Goal: Information Seeking & Learning: Learn about a topic

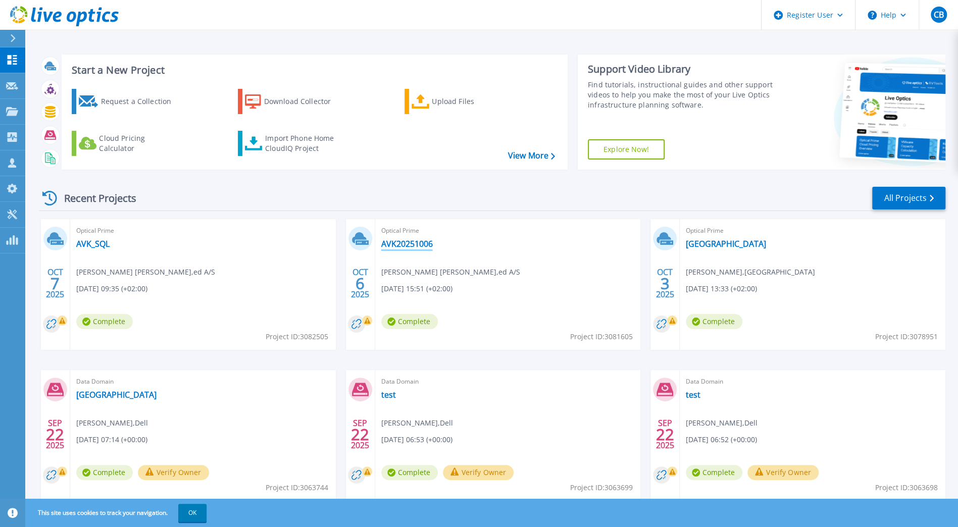
click at [421, 243] on link "AVK20251006" at bounding box center [406, 244] width 51 height 10
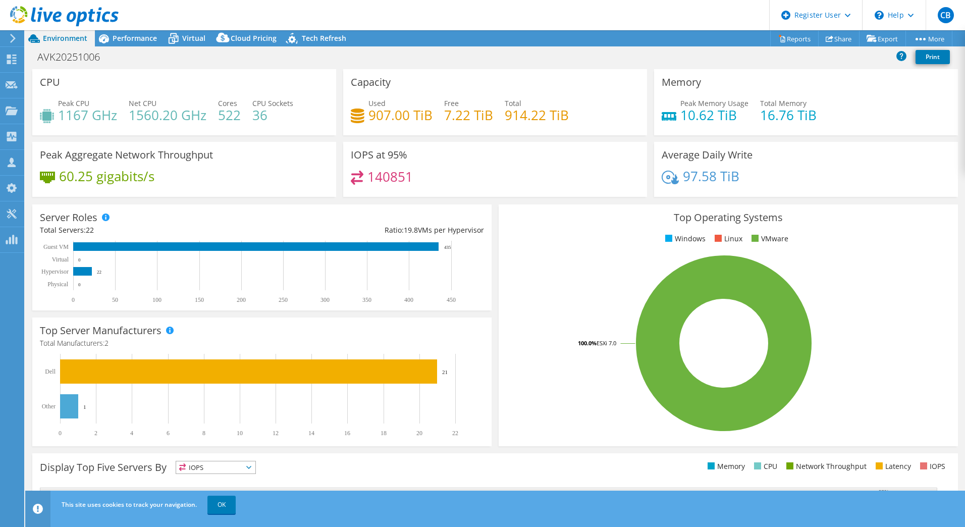
select select "USD"
click at [140, 39] on span "Performance" at bounding box center [135, 38] width 44 height 10
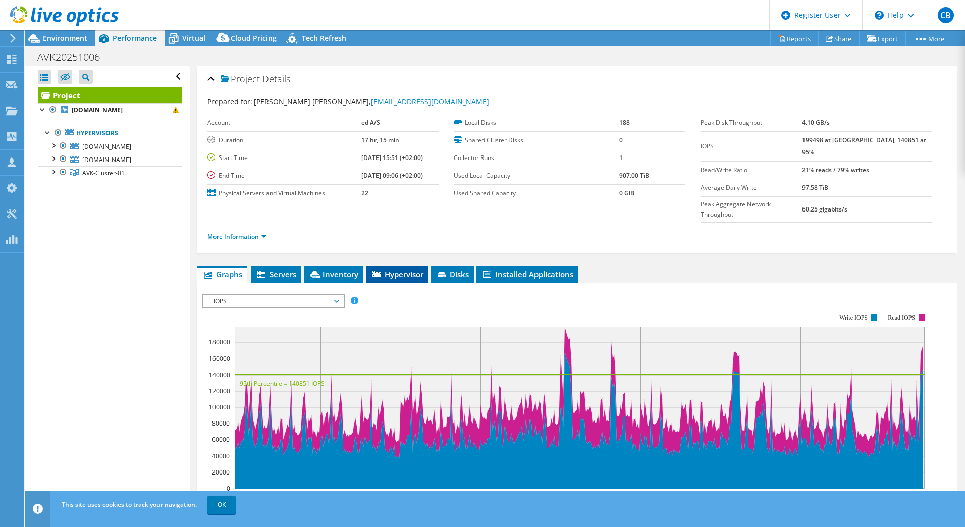
drag, startPoint x: 391, startPoint y: 248, endPoint x: 379, endPoint y: 253, distance: 12.7
click at [391, 269] on span "Hypervisor" at bounding box center [397, 274] width 52 height 10
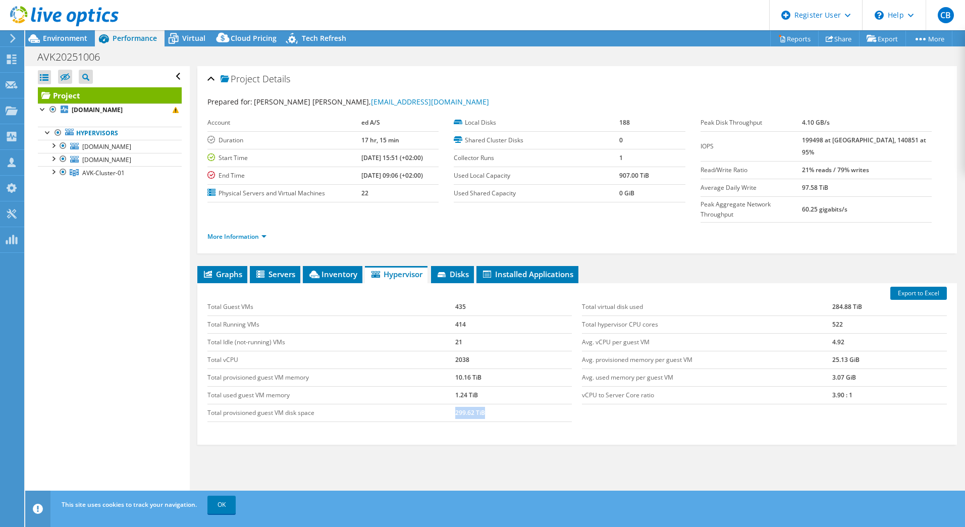
drag, startPoint x: 451, startPoint y: 387, endPoint x: 482, endPoint y: 388, distance: 30.3
click at [482, 404] on tr "Total provisioned guest VM disk space 299.62 TiB" at bounding box center [389, 413] width 365 height 18
drag, startPoint x: 482, startPoint y: 388, endPoint x: 412, endPoint y: 414, distance: 74.0
click at [412, 414] on div "Export to Excel Total Guest VMs 435 Total Running VMs 414 Total Idle (not-runni…" at bounding box center [577, 364] width 760 height 162
click at [42, 105] on div at bounding box center [43, 108] width 10 height 10
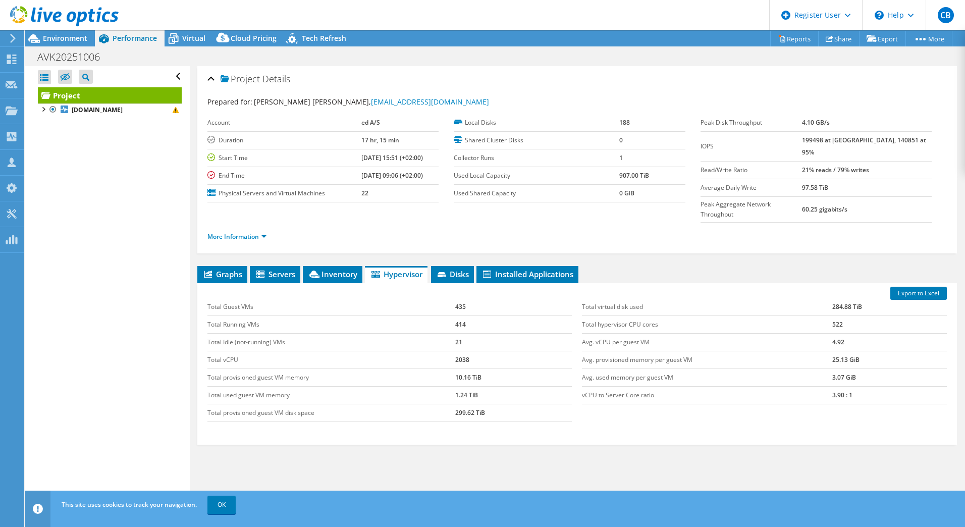
click at [55, 13] on use at bounding box center [64, 16] width 109 height 20
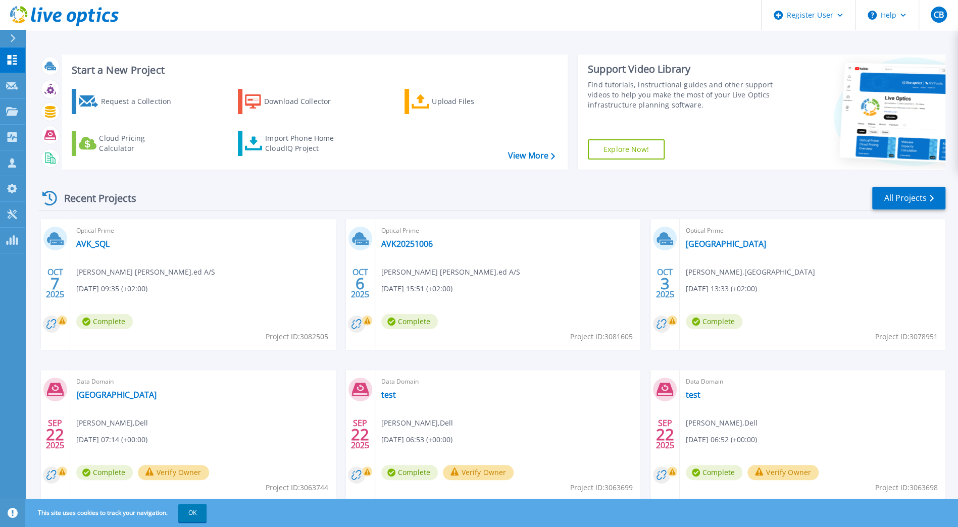
click at [116, 245] on div "Optical Prime AVK_SQL Andrzej Darol , ed A/S 10/07/2025, 09:35 (+02:00) Complet…" at bounding box center [203, 284] width 266 height 131
click at [100, 246] on link "AVK_SQL" at bounding box center [92, 244] width 33 height 10
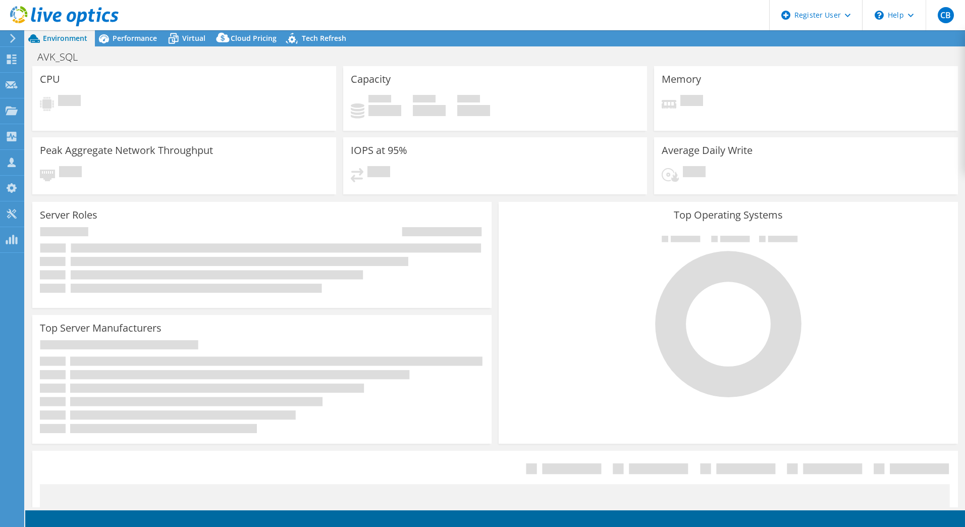
select select "USD"
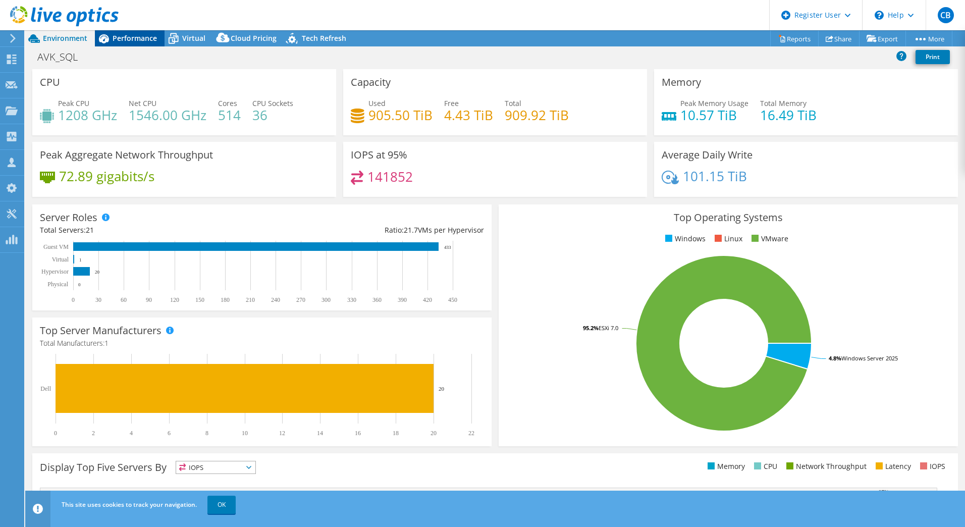
click at [140, 42] on span "Performance" at bounding box center [135, 38] width 44 height 10
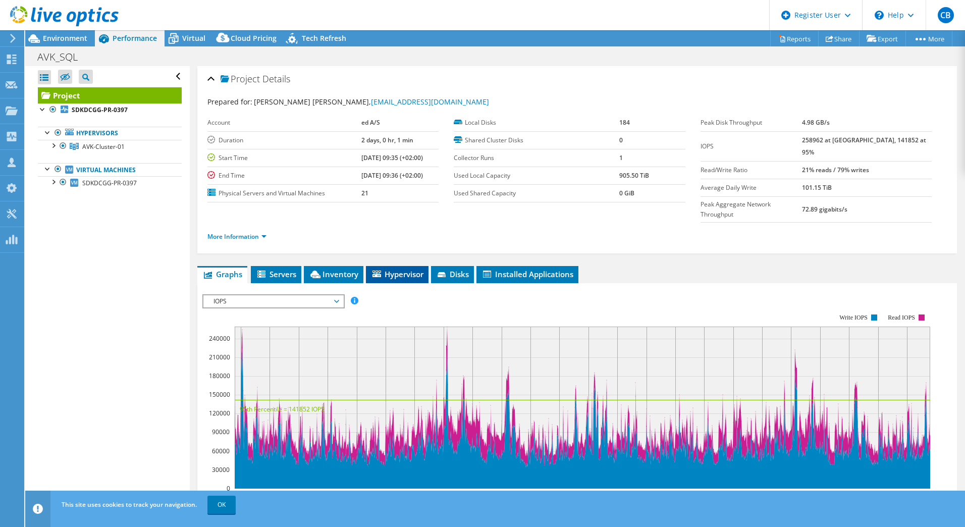
click at [393, 269] on span "Hypervisor" at bounding box center [397, 274] width 52 height 10
